Goal: Find specific page/section: Find specific page/section

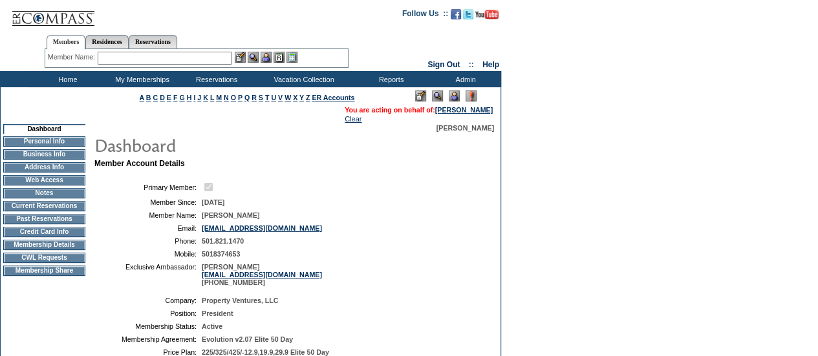
click at [455, 94] on img at bounding box center [454, 96] width 11 height 11
click at [187, 56] on input "text" at bounding box center [165, 58] width 135 height 13
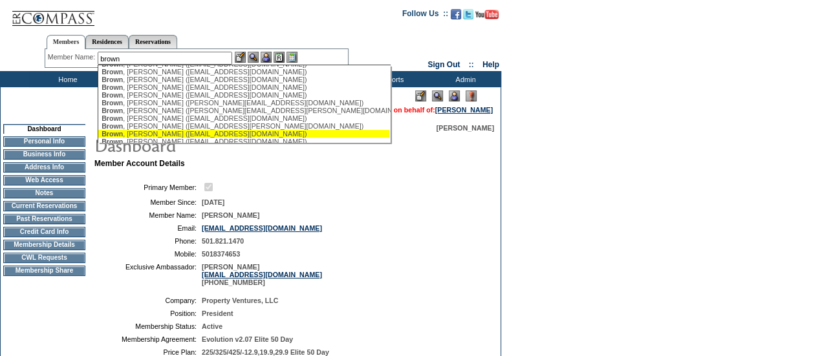
scroll to position [201, 0]
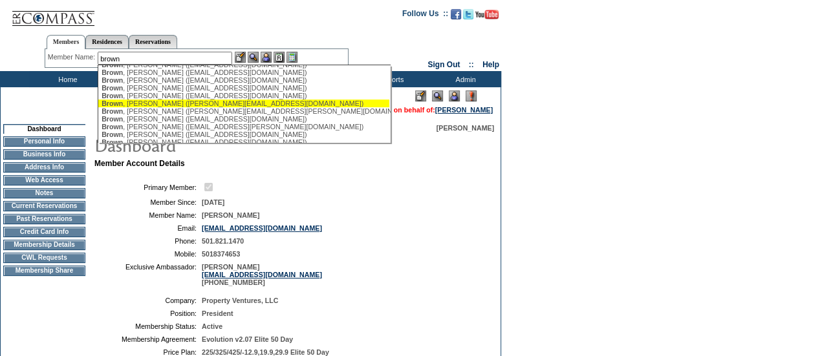
click at [142, 107] on div "Brown , Kevin (kevin_m_brown@dell.com)" at bounding box center [244, 104] width 285 height 8
type input "Brown, Kevin (kevin_m_brown@dell.com)"
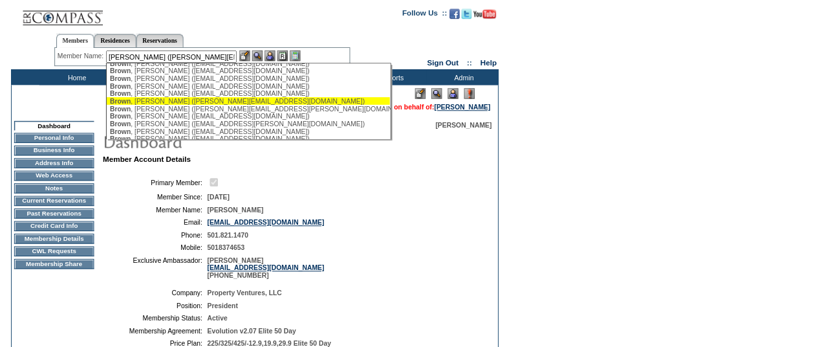
scroll to position [0, 0]
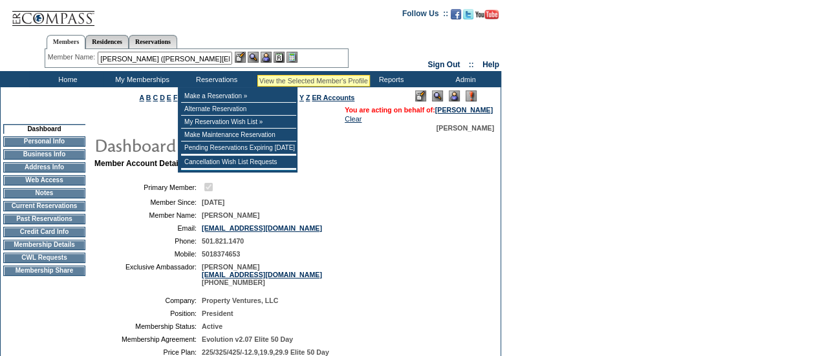
click at [257, 59] on img at bounding box center [253, 57] width 11 height 11
